Goal: Information Seeking & Learning: Learn about a topic

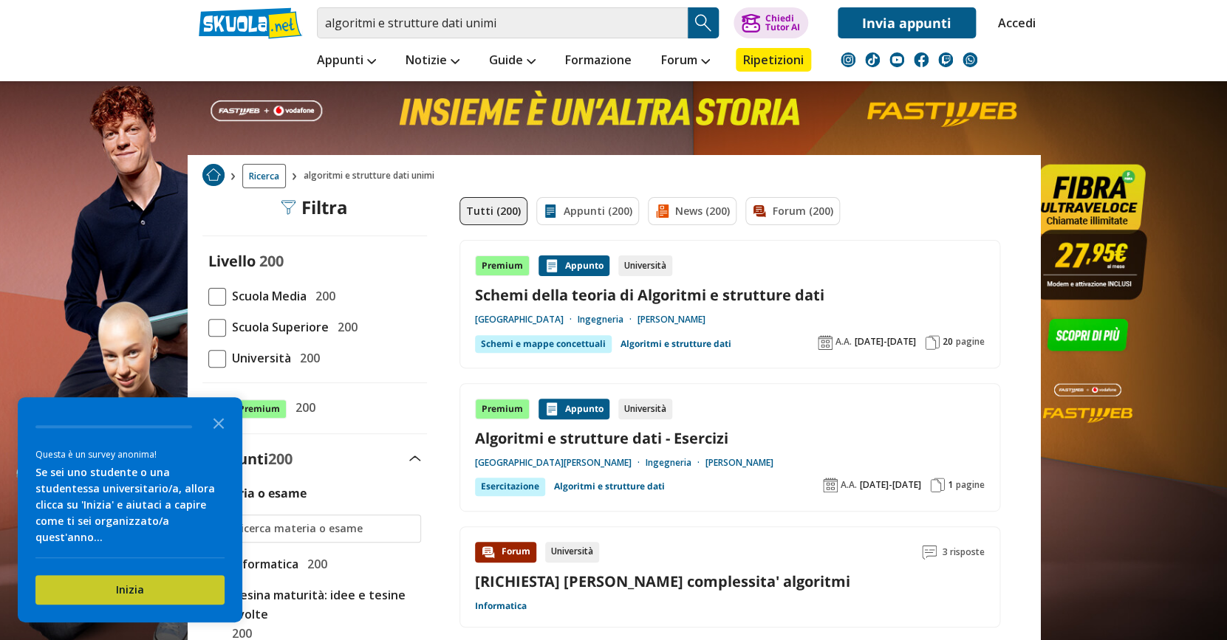
click at [182, 583] on button "Inizia" at bounding box center [129, 590] width 189 height 30
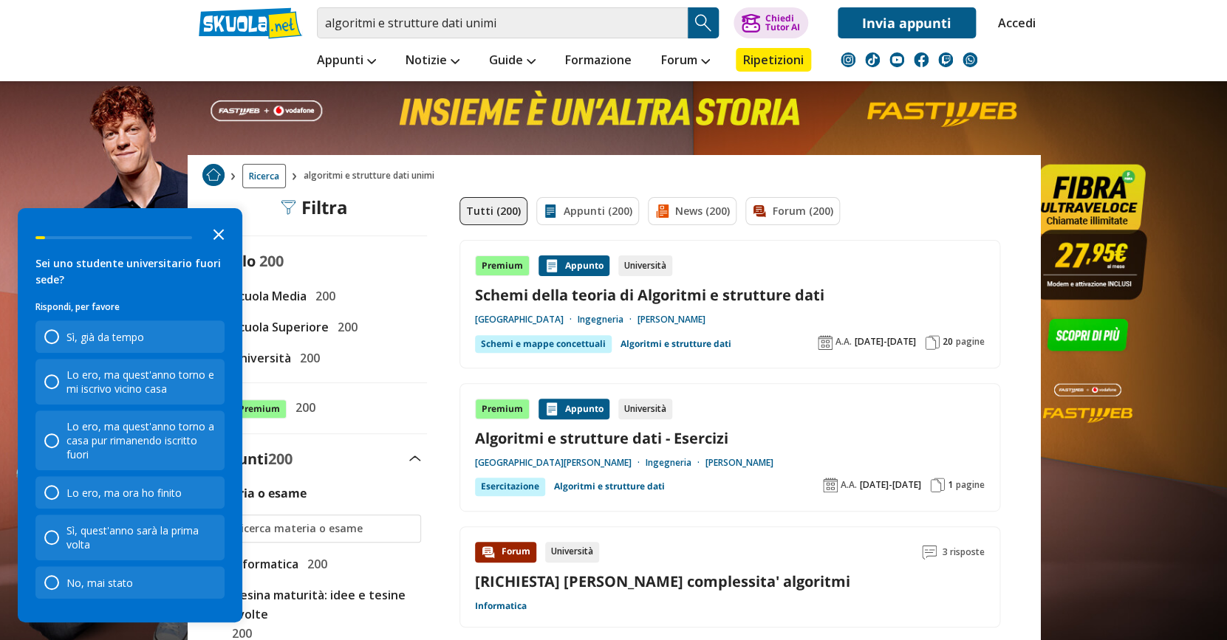
click at [226, 230] on icon "Close the survey" at bounding box center [219, 234] width 30 height 30
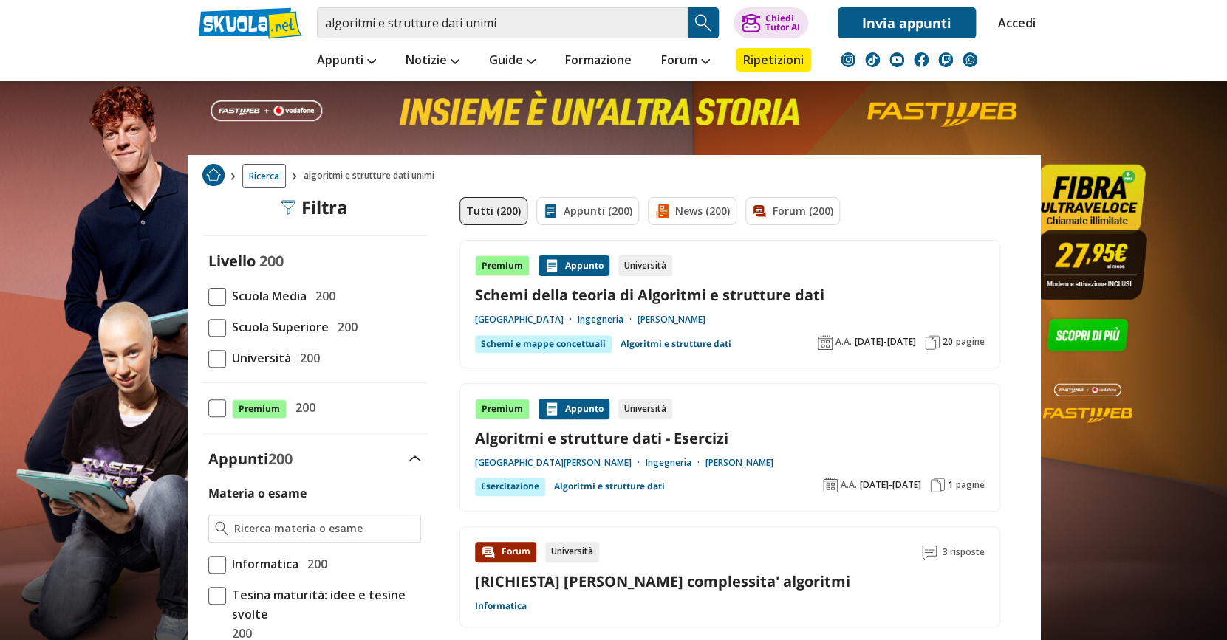
click at [242, 358] on span "Università" at bounding box center [258, 358] width 65 height 19
click at [208, 358] on input "Università 200" at bounding box center [208, 358] width 0 height 0
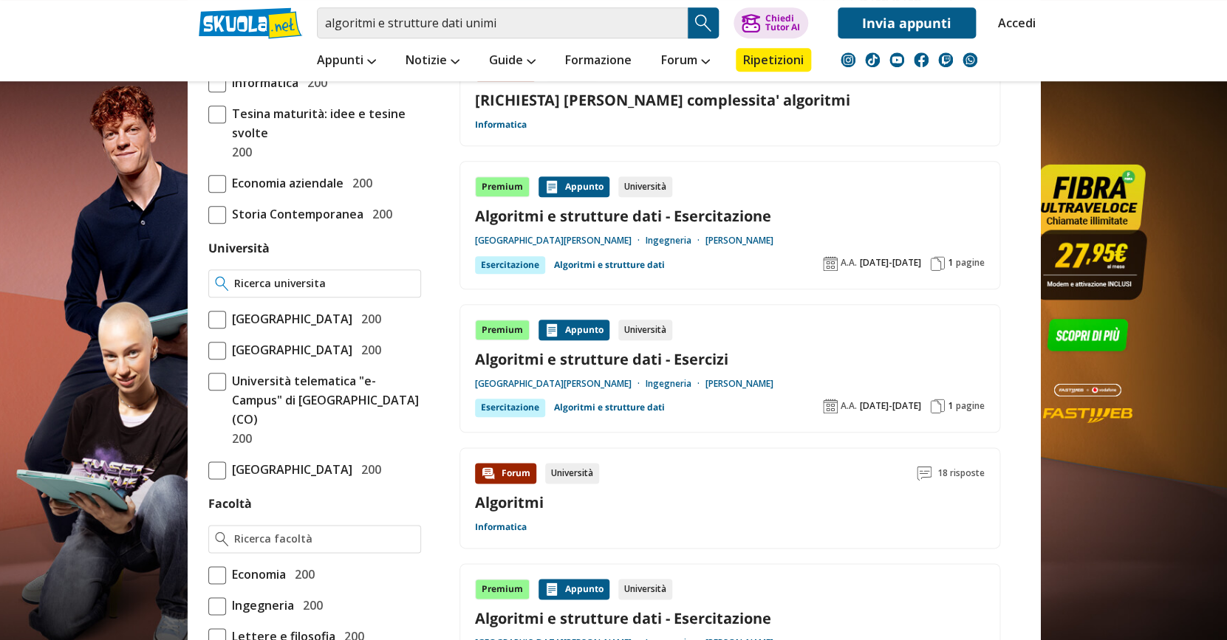
scroll to position [509, 0]
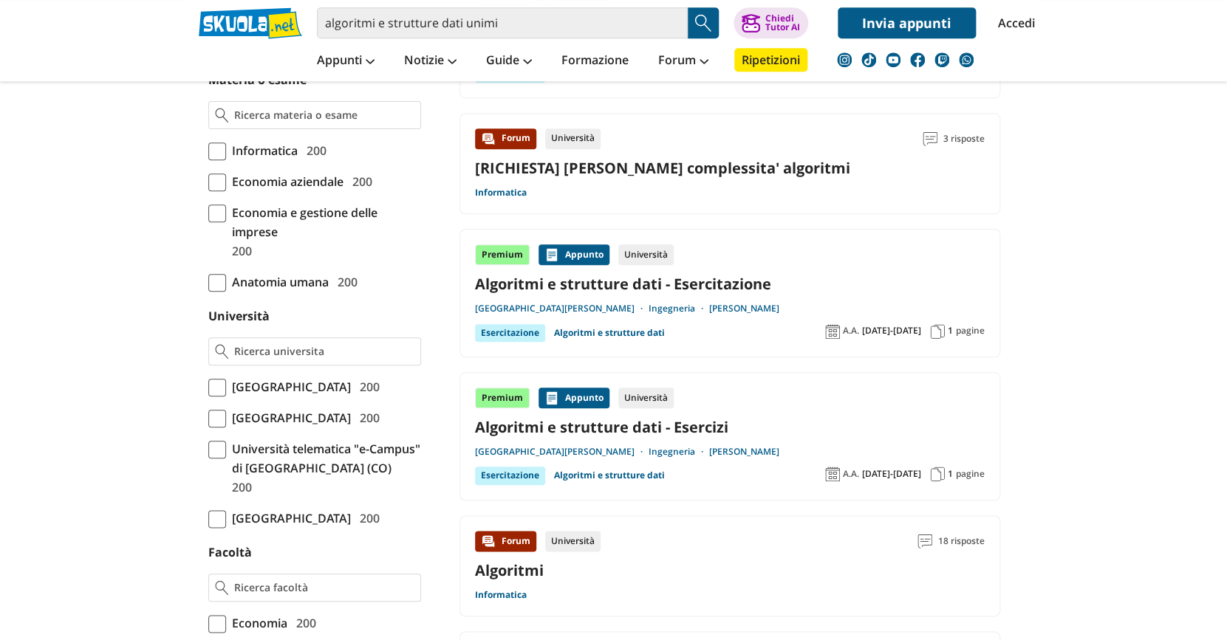
scroll to position [424, 0]
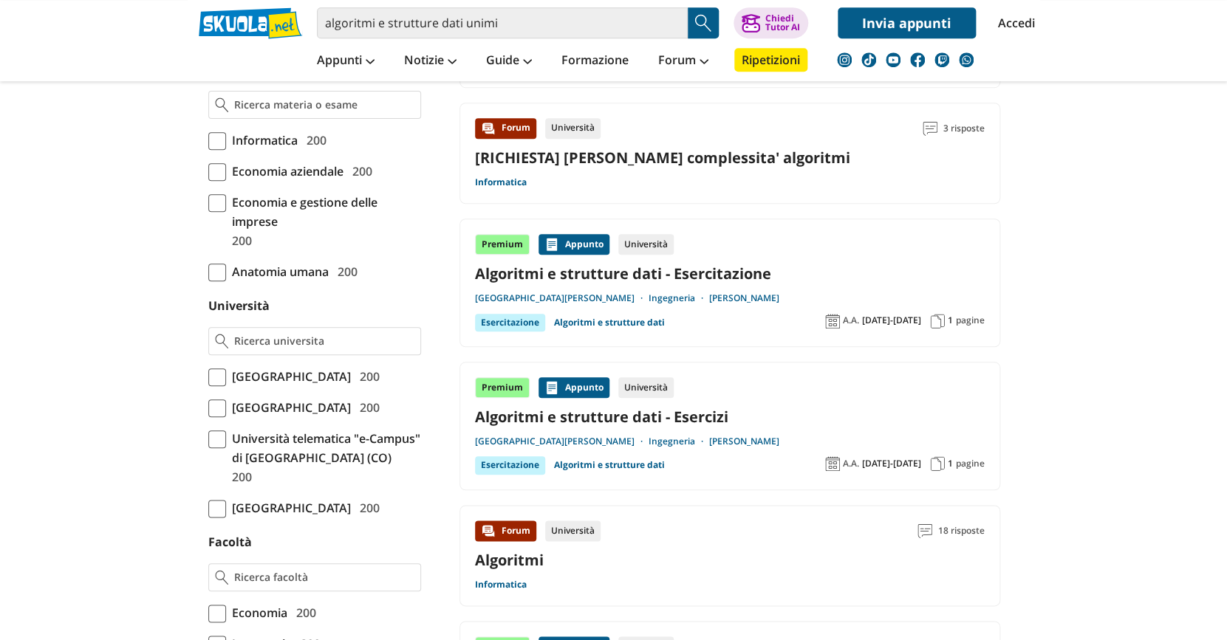
click at [342, 374] on span "[GEOGRAPHIC_DATA]" at bounding box center [288, 376] width 125 height 19
click at [208, 377] on input "Università degli Studi di Milano 200" at bounding box center [208, 377] width 0 height 0
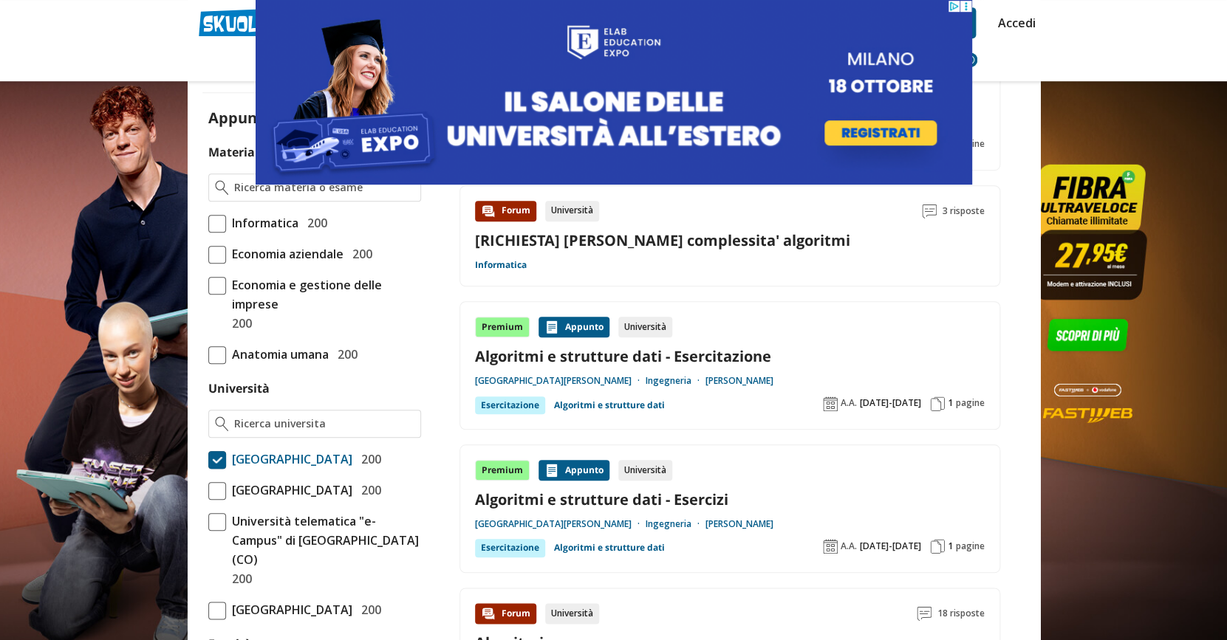
scroll to position [272, 0]
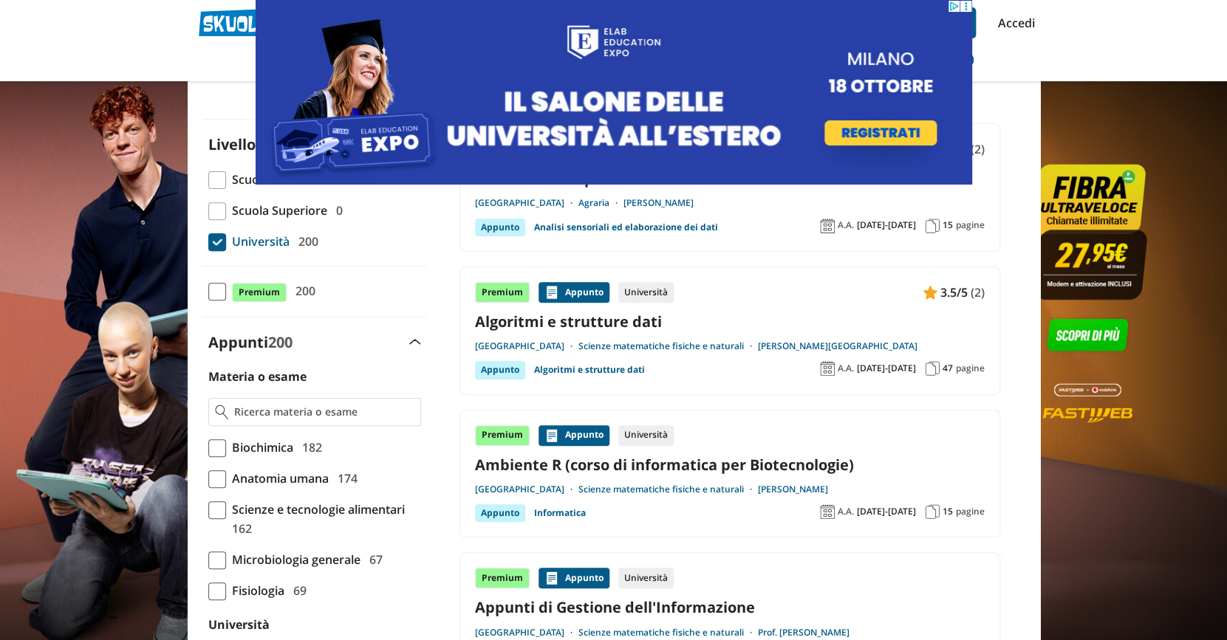
scroll to position [117, 0]
click at [641, 312] on link "Algoritmi e strutture dati" at bounding box center [730, 321] width 510 height 20
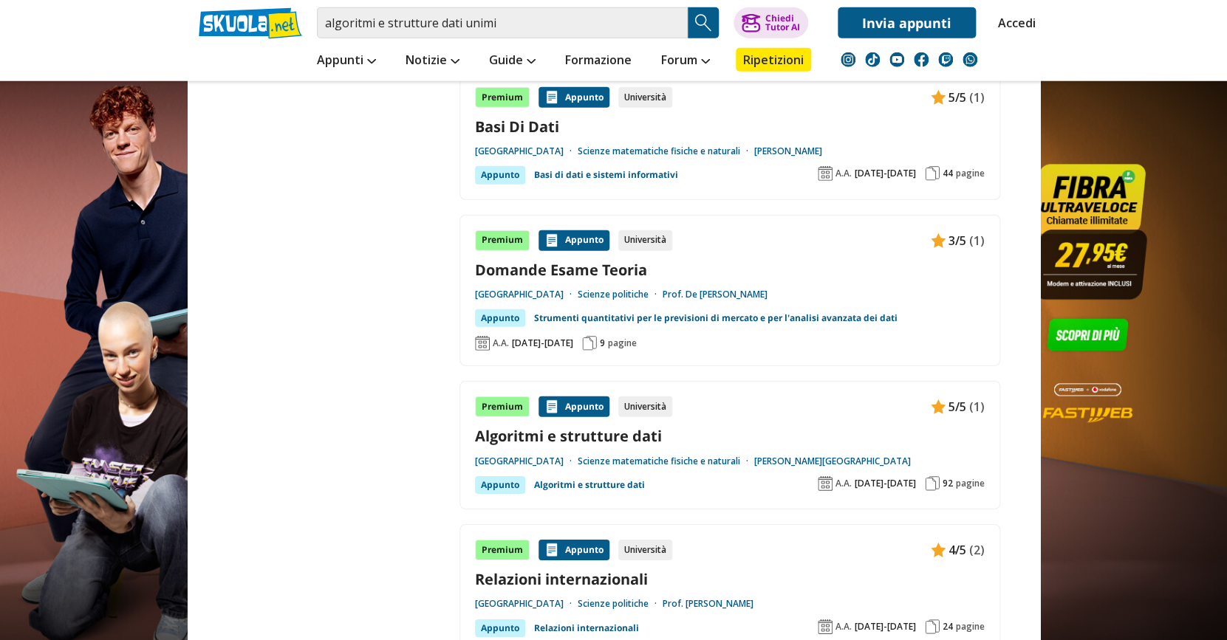
scroll to position [1681, 0]
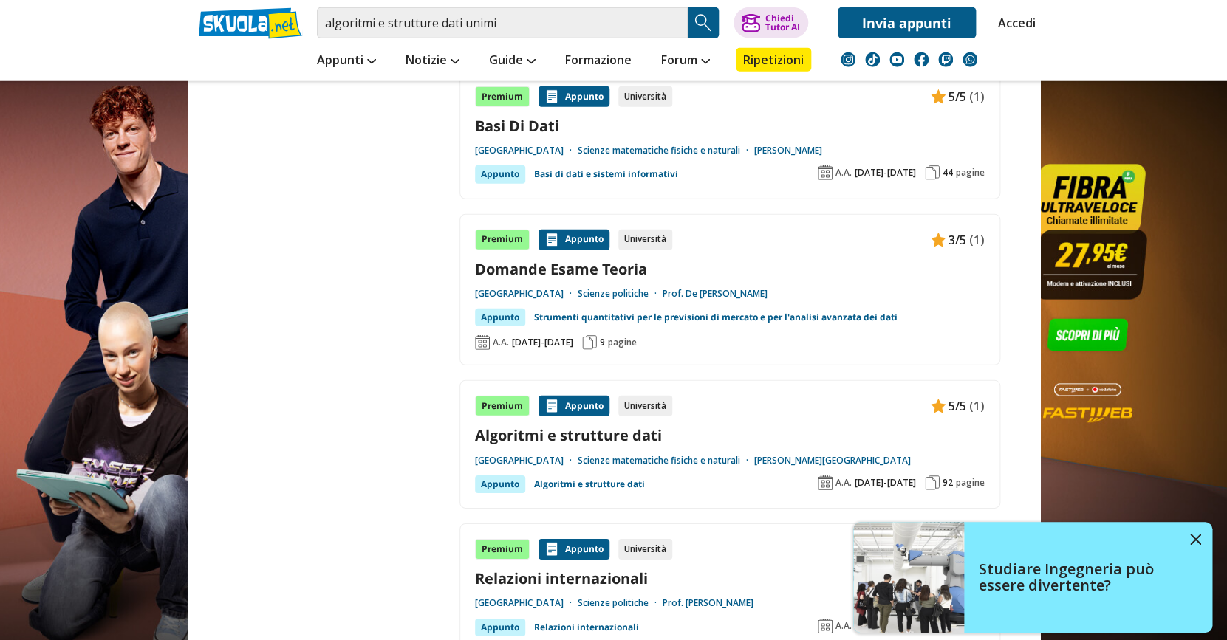
click at [610, 425] on link "Algoritmi e strutture dati" at bounding box center [730, 435] width 510 height 20
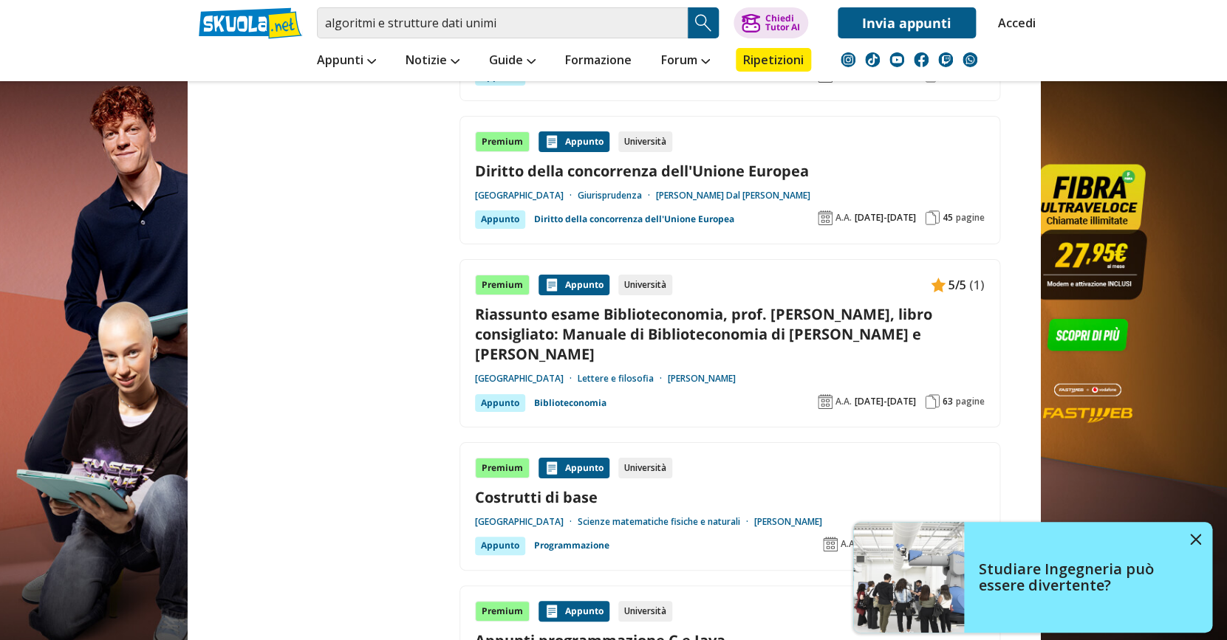
scroll to position [2258, 0]
